Goal: Task Accomplishment & Management: Use online tool/utility

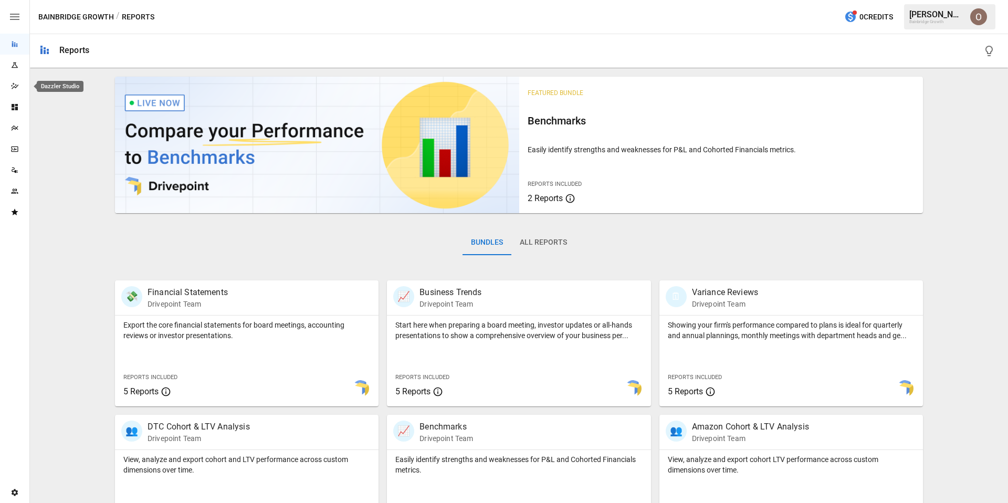
click at [10, 83] on icon "Dazzler Studio" at bounding box center [14, 86] width 8 height 8
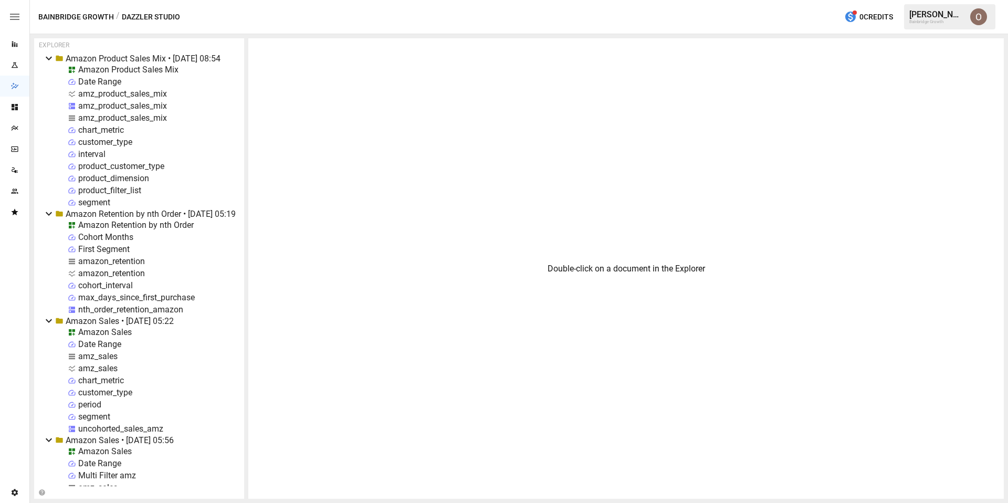
scroll to position [1618, 0]
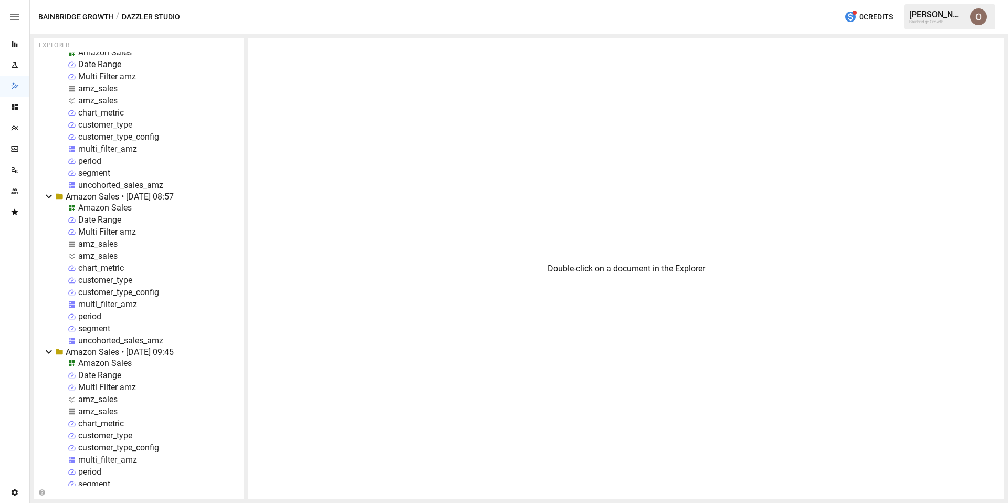
click at [94, 313] on div "period" at bounding box center [89, 316] width 23 height 10
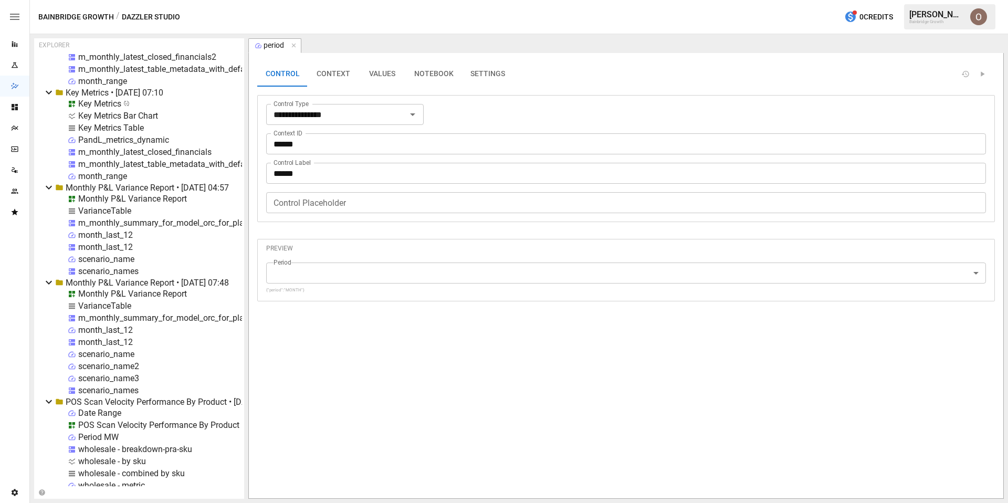
scroll to position [7321, 0]
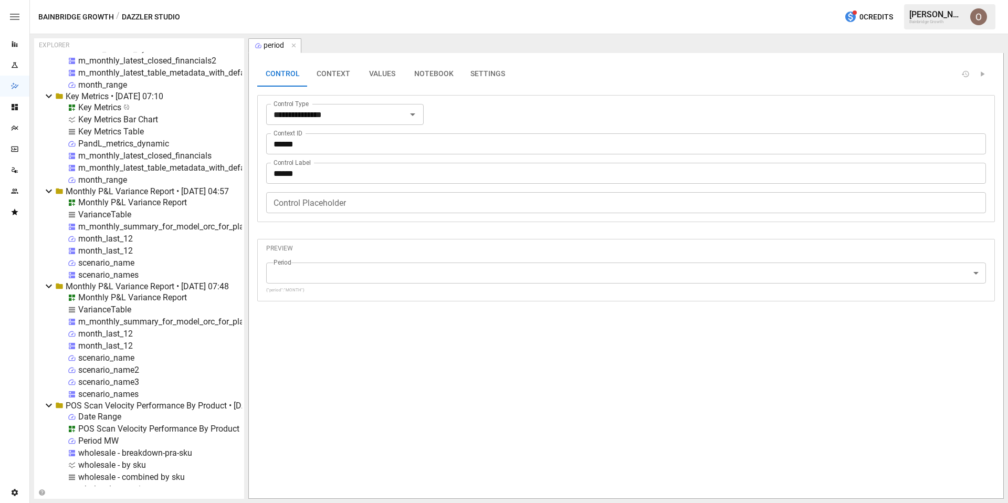
click at [107, 178] on div "month_range" at bounding box center [102, 180] width 49 height 10
click at [379, 72] on button "SETTINGS" at bounding box center [383, 73] width 51 height 25
